Goal: Information Seeking & Learning: Understand process/instructions

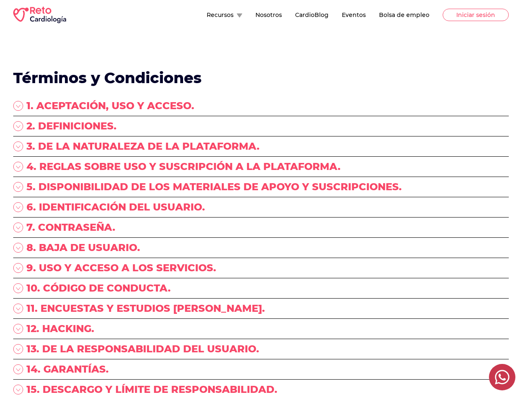
click at [261, 198] on div "5. DISPONIBILIDAD DE LOS MATERIALES DE APOYO Y SUSCRIPCIONES." at bounding box center [261, 190] width 496 height 20
click at [207, 15] on button "Recursos" at bounding box center [225, 15] width 36 height 8
click at [261, 107] on div "1. ACEPTACIÓN, USO Y ACCESO." at bounding box center [261, 107] width 496 height 17
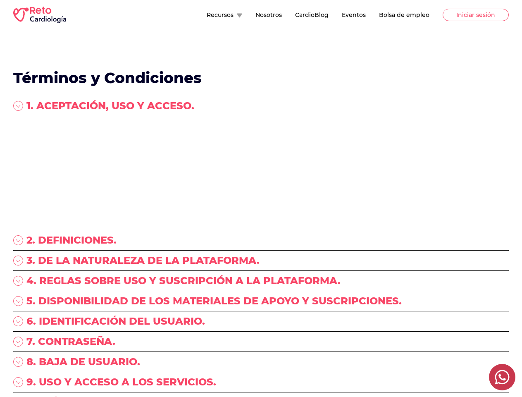
click at [261, 128] on p "“RETO ENARM, S.A. DE C.V.”, (en lo sucesivo “RETO Cardiología”) con Registro Fe…" at bounding box center [261, 135] width 496 height 33
click at [261, 148] on p "“RETO ENARM, S.A. DE C.V.”, (en lo sucesivo “RETO Cardiología”) con Registro Fe…" at bounding box center [261, 135] width 496 height 33
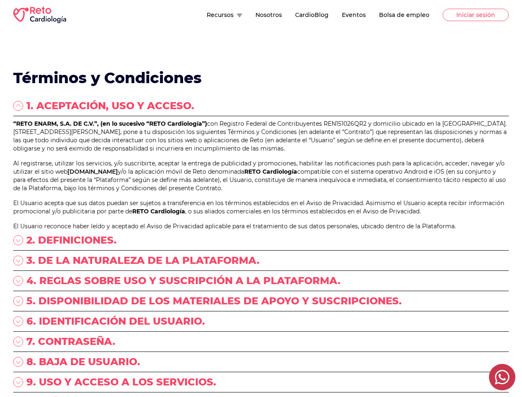
click at [261, 153] on p "“RETO ENARM, S.A. DE C.V.”, (en lo sucesivo “RETO Cardiología”) con Registro Fe…" at bounding box center [261, 135] width 496 height 33
click at [118, 175] on link "[DOMAIN_NAME]" at bounding box center [92, 171] width 50 height 7
click at [261, 192] on p "Al registrarse, utilizar los servicios, y/o suscribirte, aceptar la entrega de …" at bounding box center [261, 175] width 496 height 33
click at [261, 229] on div "“RETO ENARM, S.A. DE C.V.”, (en lo sucesivo “RETO Cardiología”) con Registro Fe…" at bounding box center [261, 174] width 496 height 111
click at [261, 215] on p "El Usuario acepta que sus datos puedan ser sujetos a transferencia en los térmi…" at bounding box center [261, 207] width 496 height 17
